Goal: Information Seeking & Learning: Learn about a topic

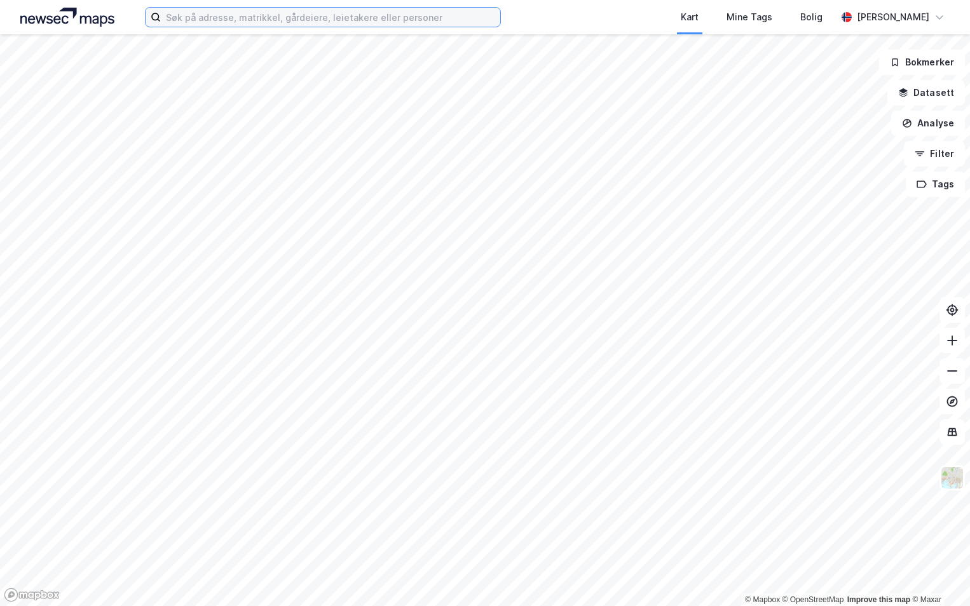
click at [205, 23] on input at bounding box center [330, 17] width 339 height 19
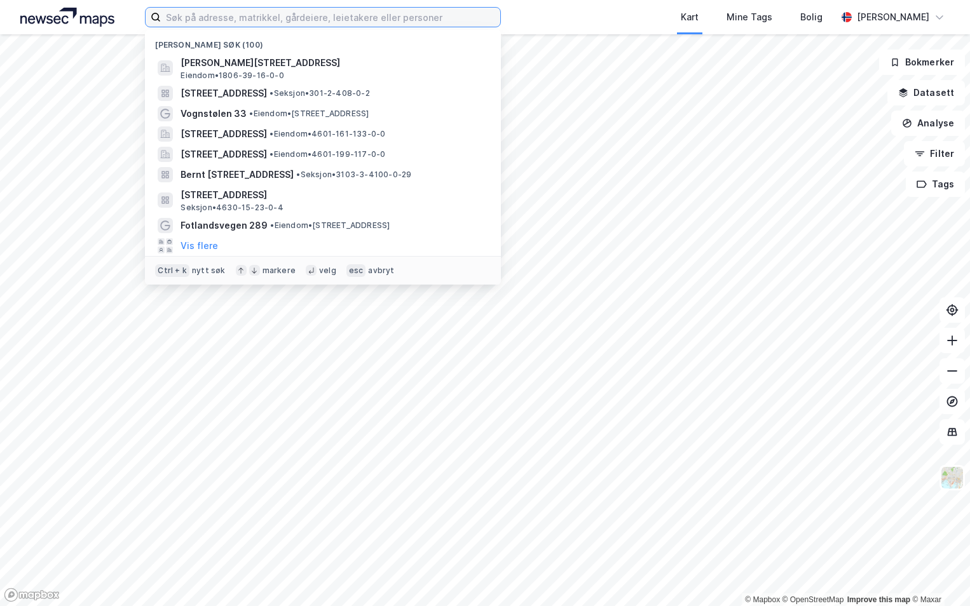
paste input "3201-30/21/0/228"
type input "3201-30/21/0/228"
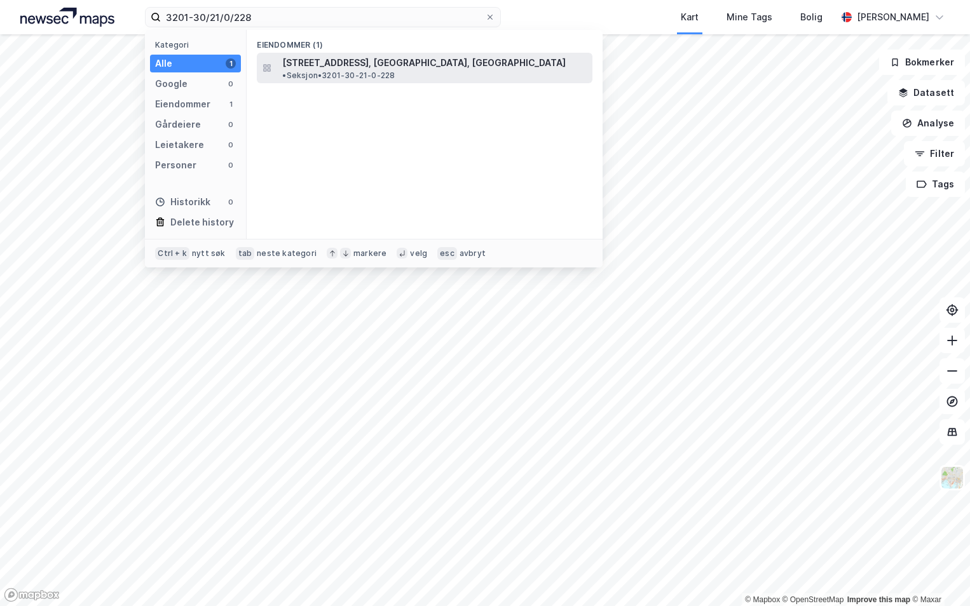
click at [394, 67] on span "[STREET_ADDRESS], [GEOGRAPHIC_DATA], [GEOGRAPHIC_DATA]" at bounding box center [423, 62] width 283 height 15
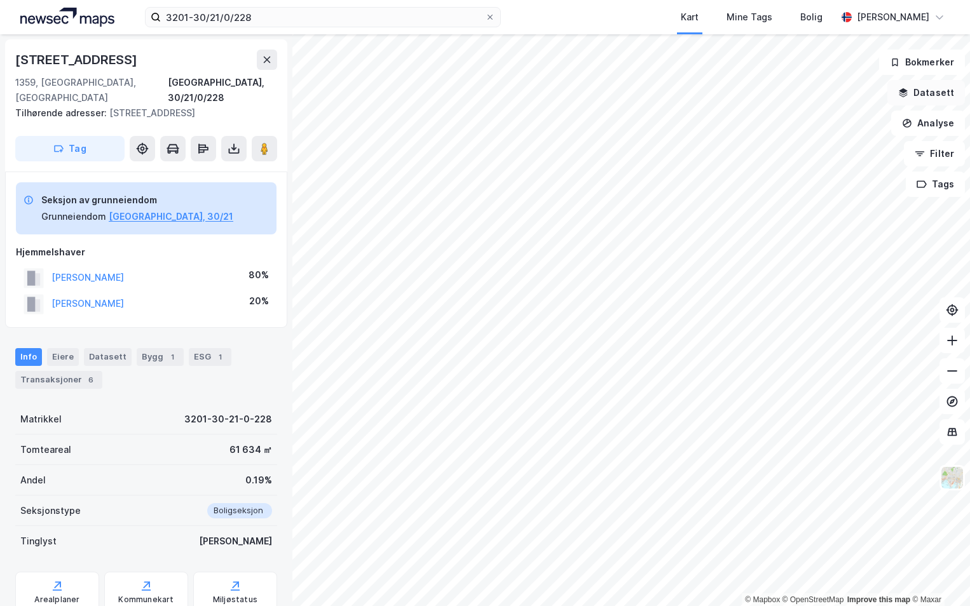
click at [923, 90] on button "Datasett" at bounding box center [926, 92] width 78 height 25
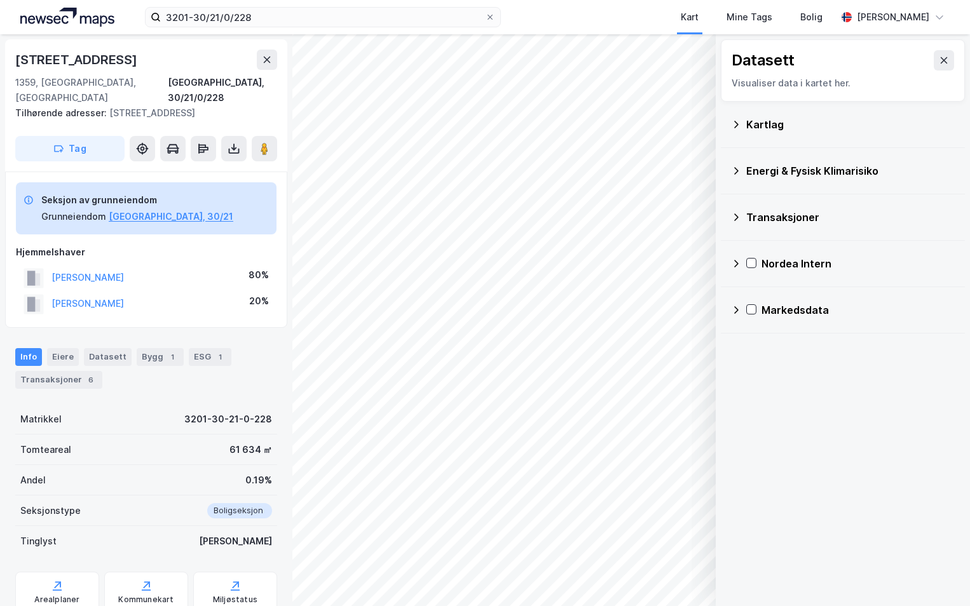
click at [732, 128] on icon at bounding box center [736, 124] width 10 height 10
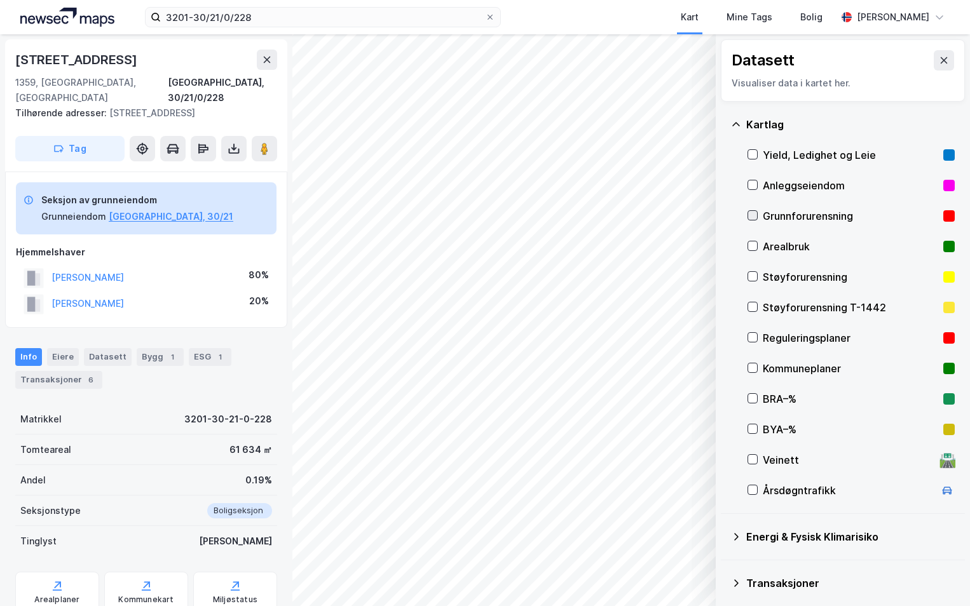
click at [754, 218] on icon at bounding box center [752, 215] width 9 height 9
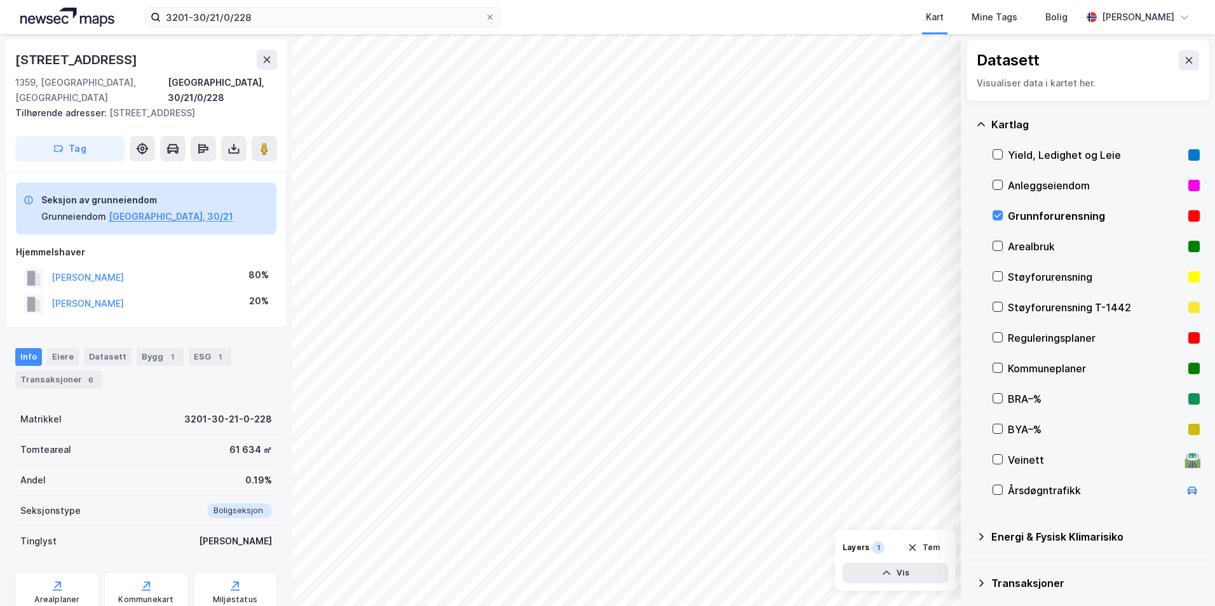
scroll to position [99, 0]
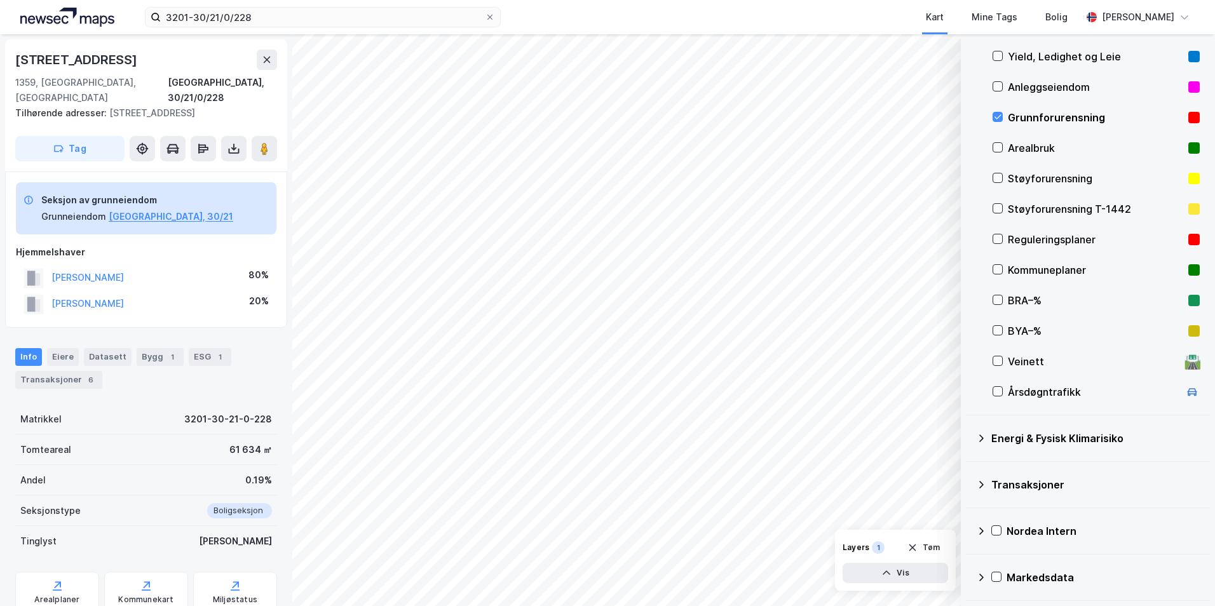
click at [969, 437] on icon at bounding box center [981, 438] width 10 height 10
click at [969, 469] on icon at bounding box center [1013, 468] width 9 height 9
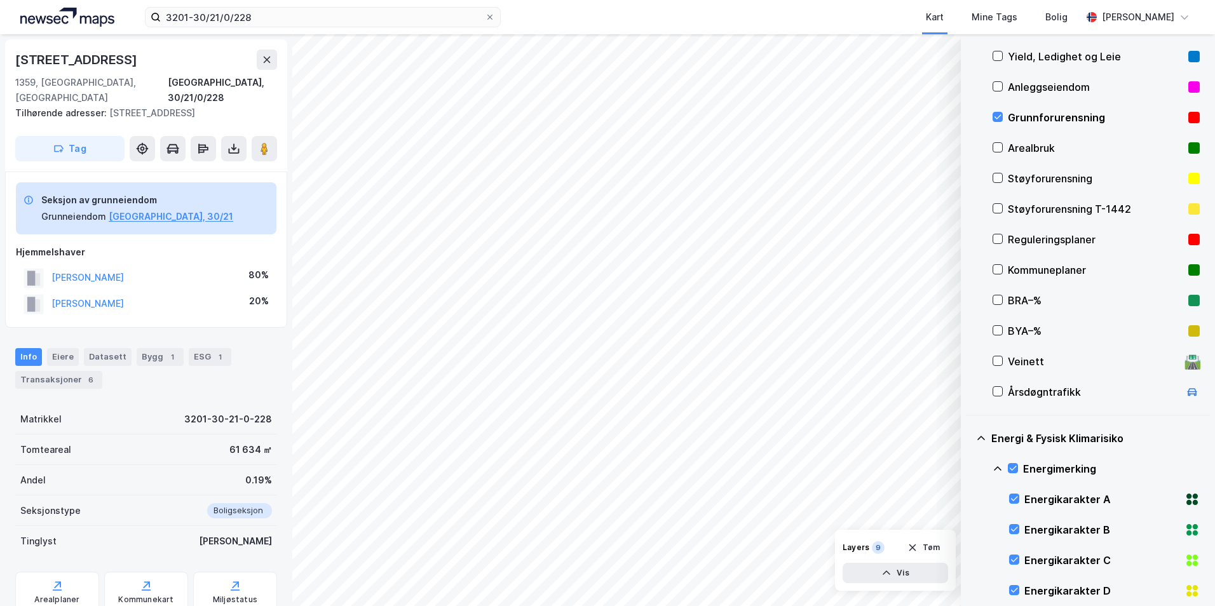
click at [969, 468] on icon at bounding box center [998, 469] width 10 height 10
click at [969, 529] on icon at bounding box center [1013, 529] width 9 height 9
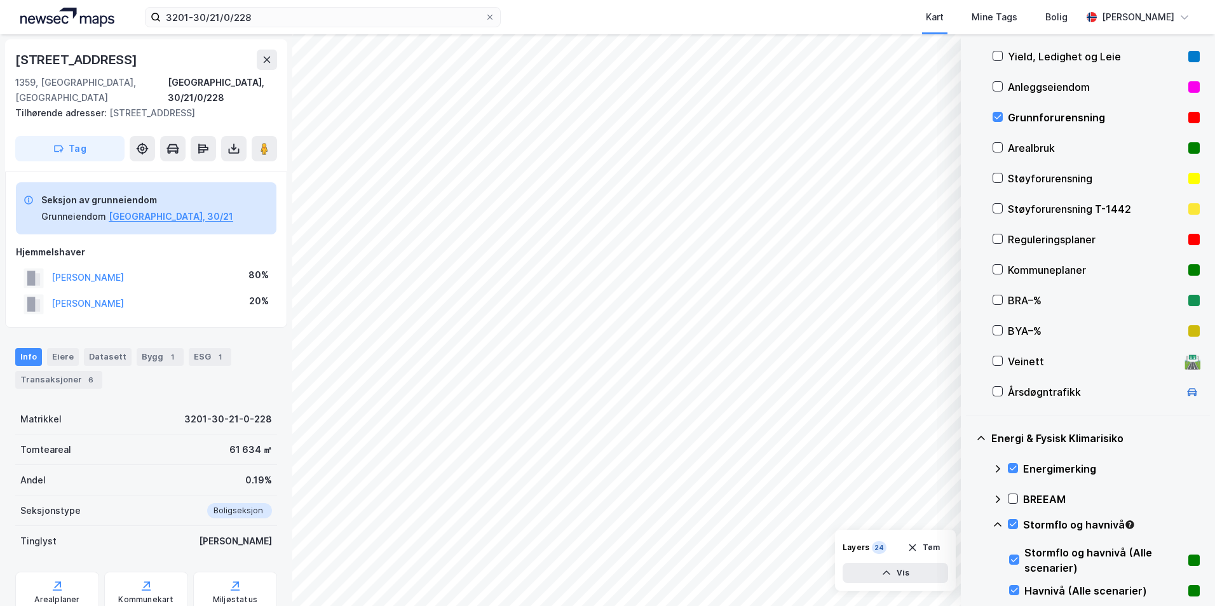
click at [969, 522] on icon at bounding box center [998, 525] width 10 height 10
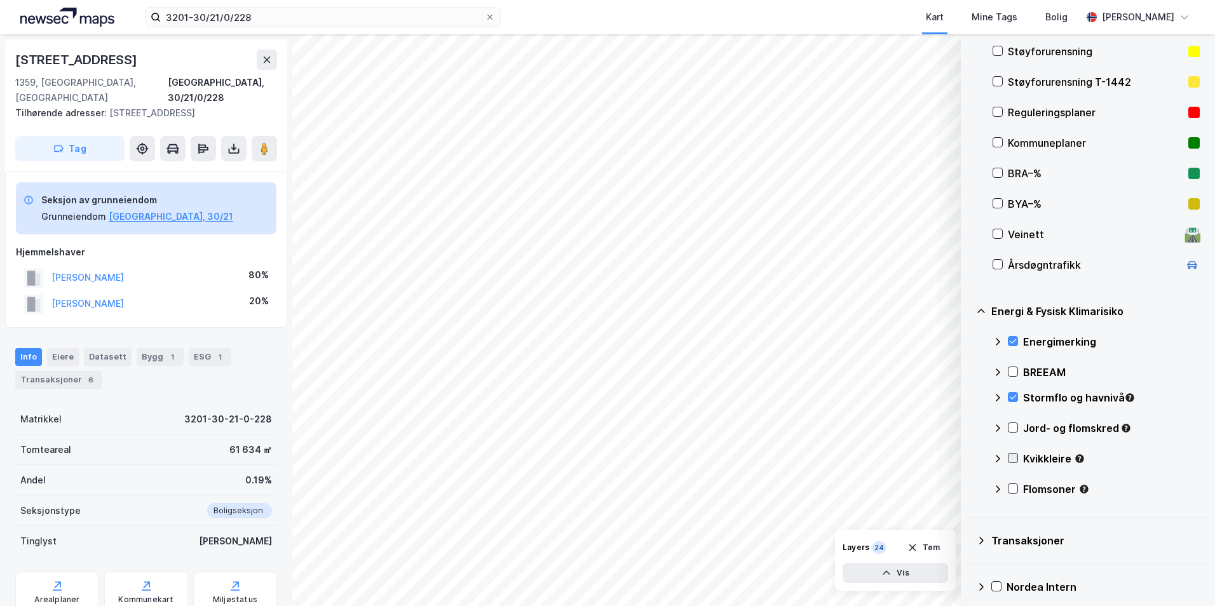
click at [969, 460] on icon at bounding box center [1013, 458] width 9 height 9
click at [969, 461] on icon at bounding box center [998, 459] width 10 height 10
click at [969, 493] on icon at bounding box center [1013, 488] width 9 height 9
click at [969, 490] on icon at bounding box center [998, 489] width 10 height 10
click at [969, 488] on icon at bounding box center [1013, 488] width 9 height 9
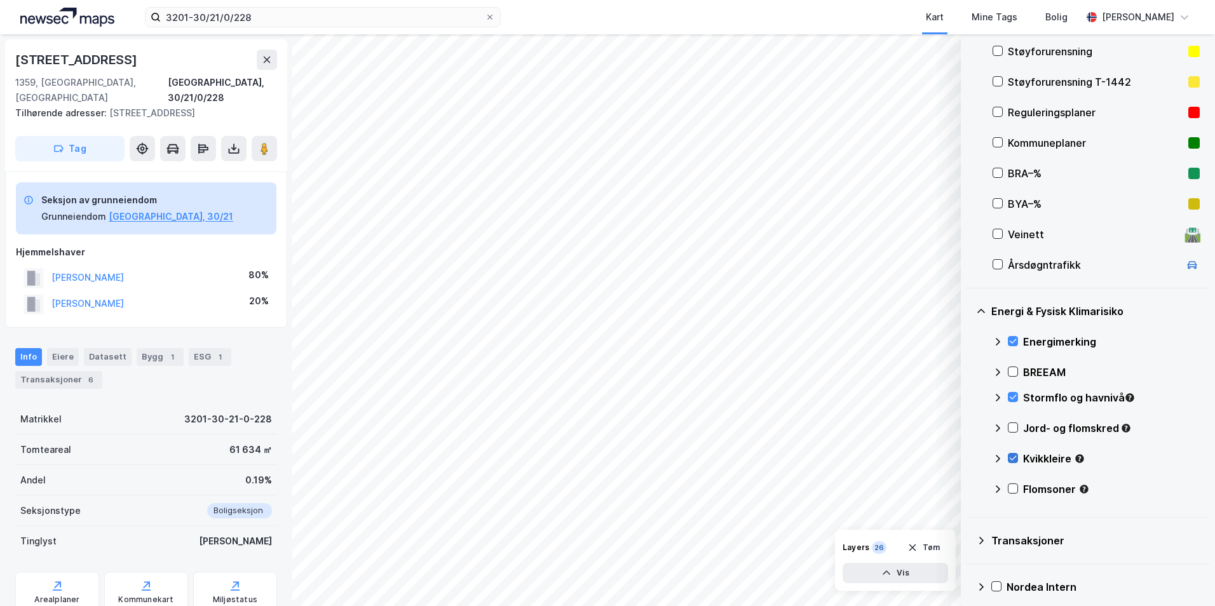
click at [969, 460] on icon at bounding box center [1013, 458] width 9 height 9
click at [969, 461] on icon at bounding box center [998, 459] width 10 height 10
click at [969, 490] on icon at bounding box center [1013, 489] width 7 height 4
click at [969, 492] on icon at bounding box center [998, 489] width 10 height 10
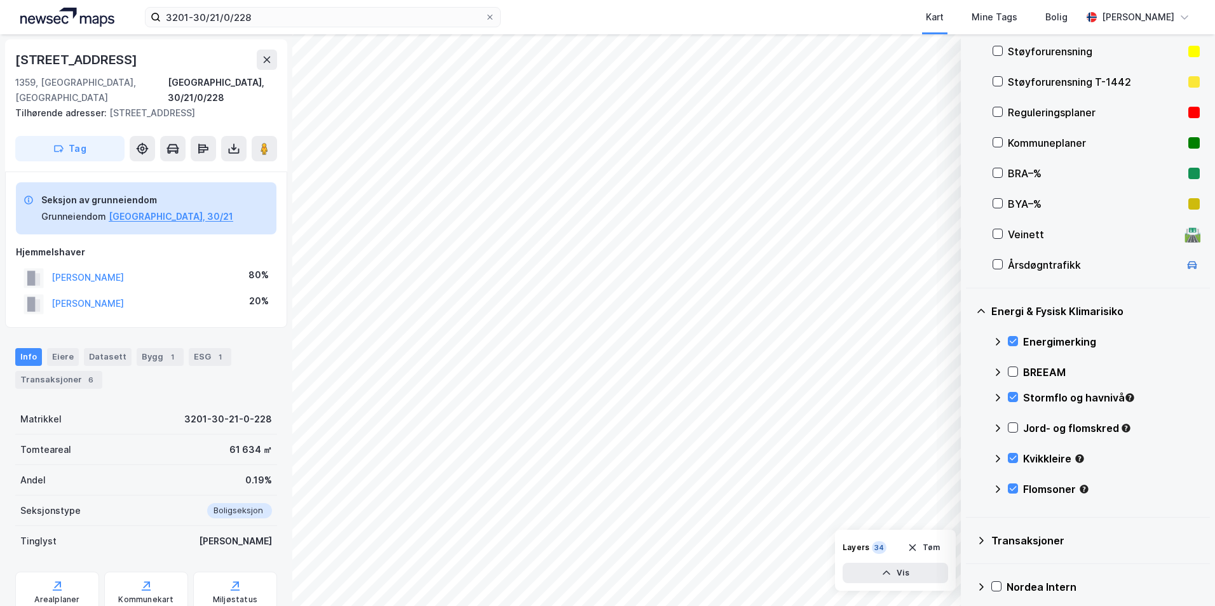
scroll to position [162, 0]
